Goal: Task Accomplishment & Management: Use online tool/utility

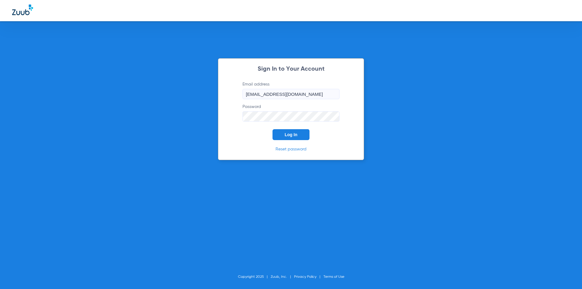
drag, startPoint x: 245, startPoint y: 135, endPoint x: 273, endPoint y: 136, distance: 28.6
click at [245, 134] on form "Email address referral@drmichaelnugent.com Password Log In" at bounding box center [290, 110] width 115 height 59
click at [279, 136] on button "Log In" at bounding box center [290, 134] width 37 height 11
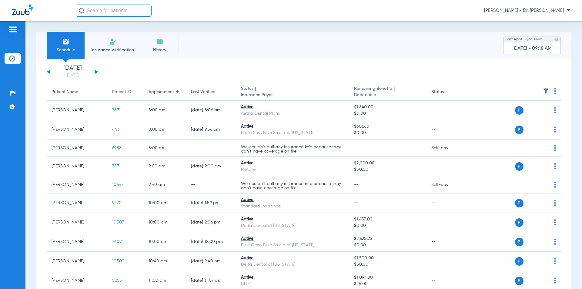
click at [95, 71] on button at bounding box center [97, 71] width 4 height 5
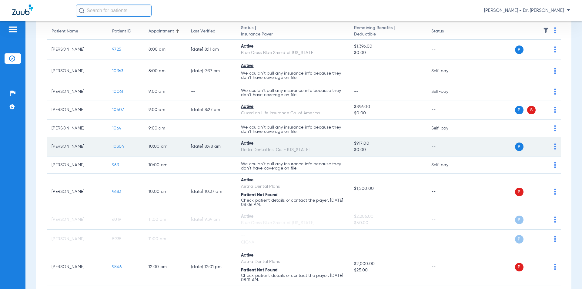
scroll to position [91, 0]
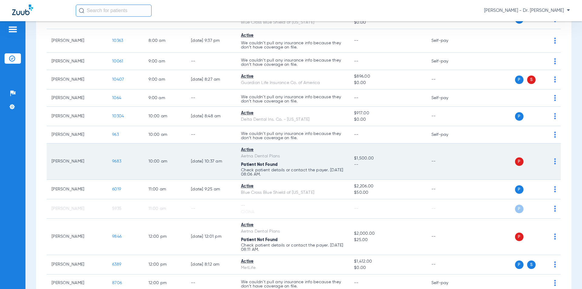
click at [113, 159] on span "9683" at bounding box center [116, 161] width 9 height 4
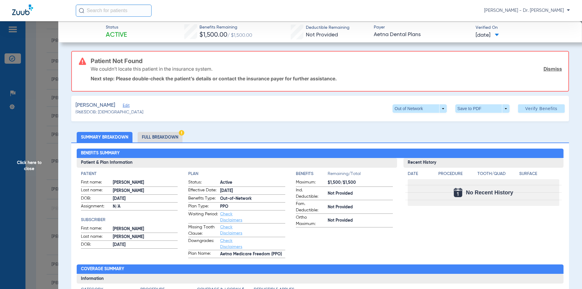
click at [128, 106] on span "Edit" at bounding box center [125, 106] width 5 height 6
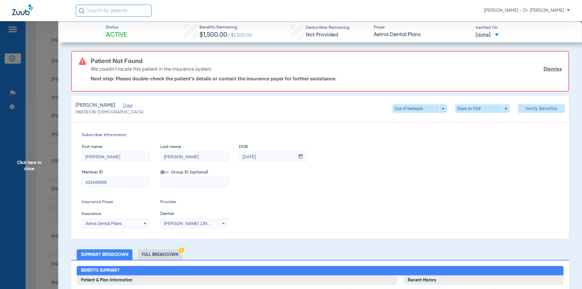
scroll to position [30, 0]
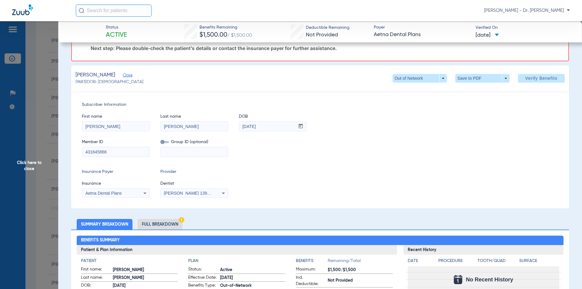
drag, startPoint x: 115, startPoint y: 153, endPoint x: 16, endPoint y: 142, distance: 99.3
paste input "101120097700"
type input "101120097700"
click at [191, 149] on input at bounding box center [194, 152] width 67 height 10
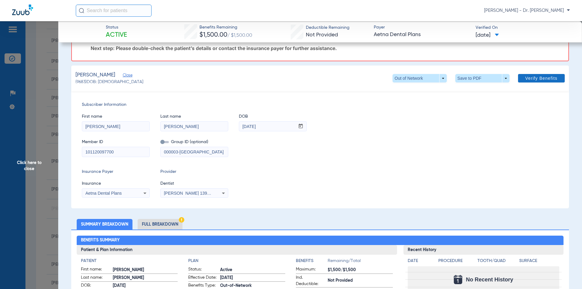
type input "000003-TX"
click at [526, 71] on span at bounding box center [541, 78] width 47 height 15
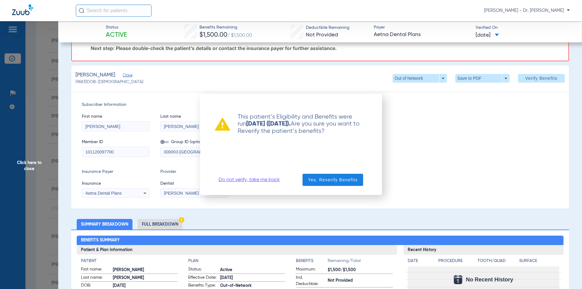
click at [528, 77] on div at bounding box center [291, 144] width 582 height 289
click at [342, 179] on span "Yes, Reverify Benefits" at bounding box center [333, 180] width 50 height 6
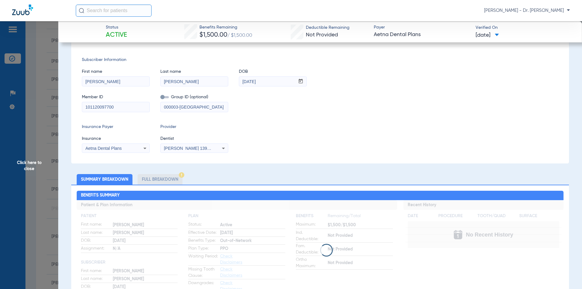
scroll to position [0, 0]
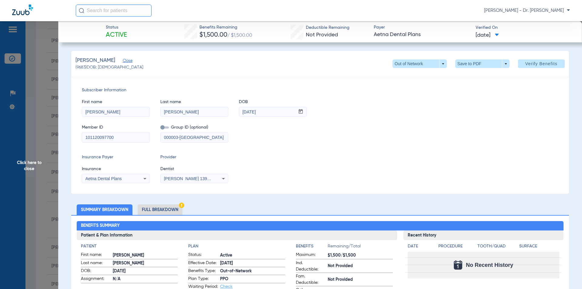
click at [27, 162] on span "Click here to close" at bounding box center [29, 165] width 58 height 289
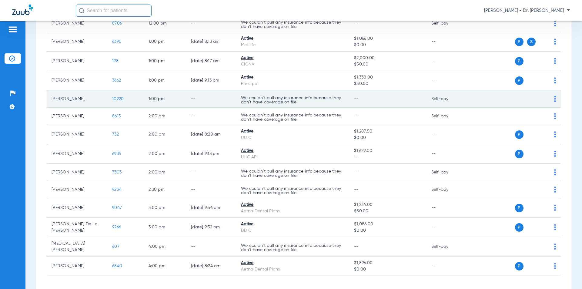
scroll to position [212, 0]
